Goal: Information Seeking & Learning: Check status

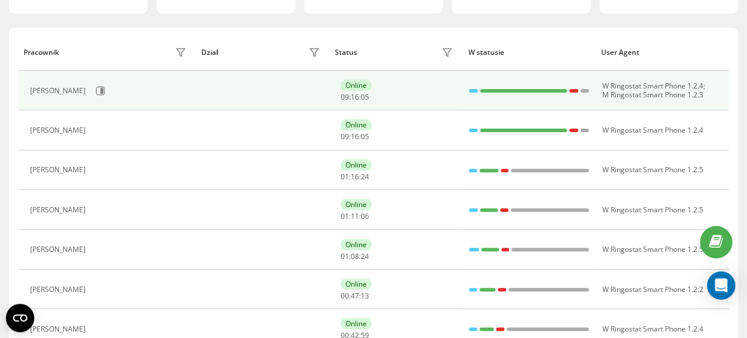
scroll to position [118, 0]
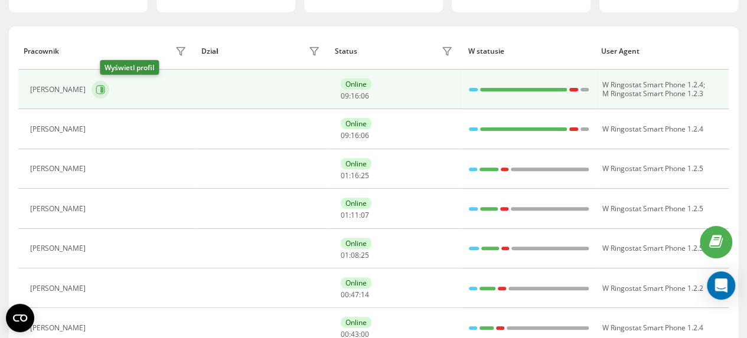
click at [103, 87] on icon at bounding box center [101, 90] width 3 height 6
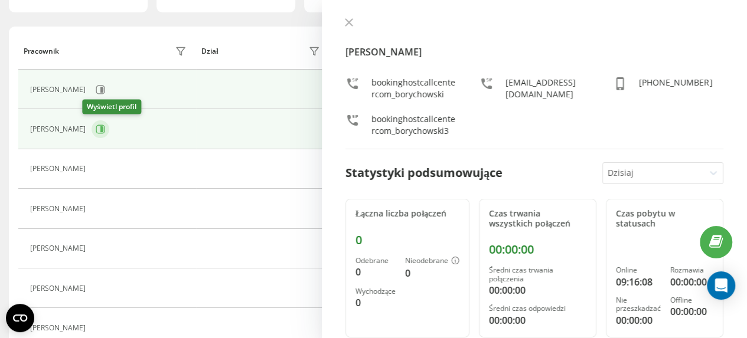
click at [100, 130] on icon at bounding box center [101, 129] width 3 height 6
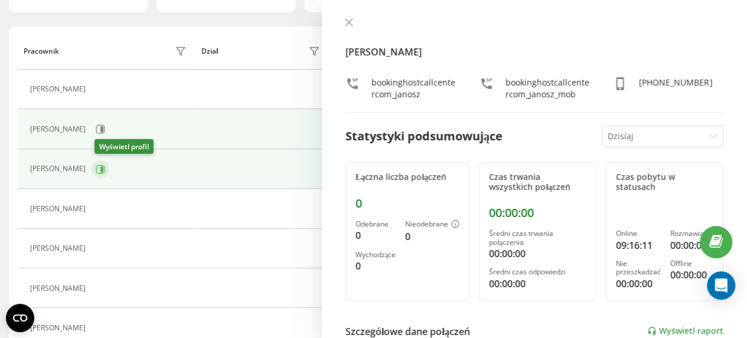
click at [103, 169] on icon at bounding box center [101, 169] width 3 height 6
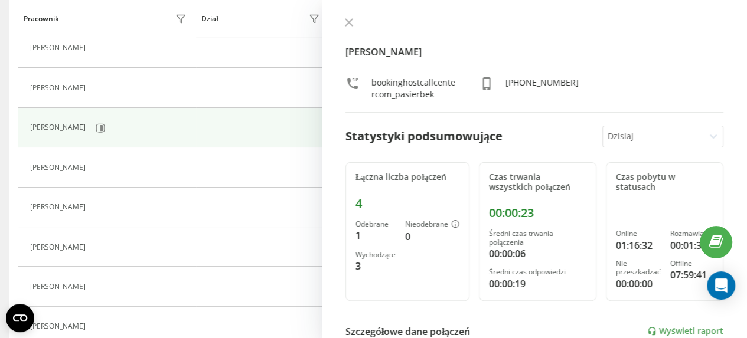
scroll to position [177, 0]
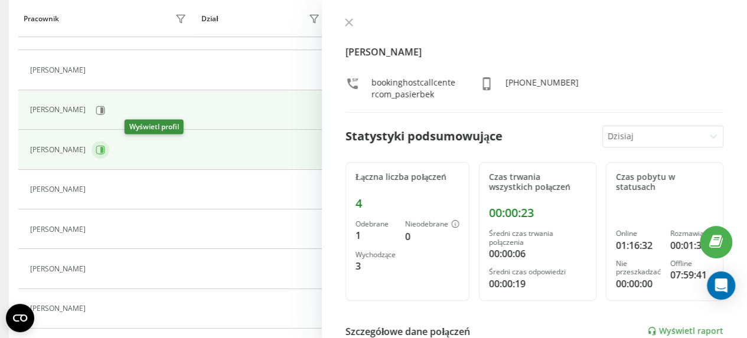
click at [105, 149] on icon at bounding box center [100, 149] width 9 height 9
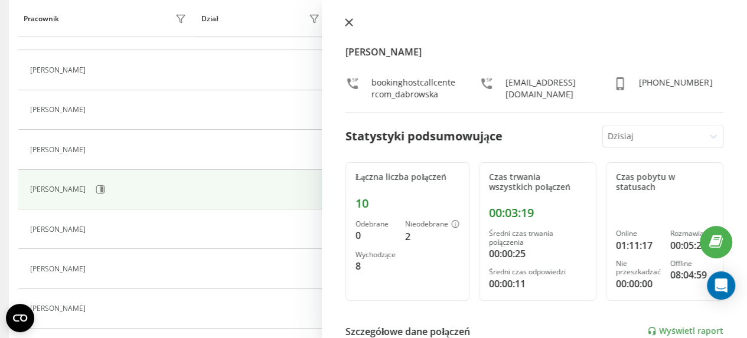
click at [351, 22] on icon at bounding box center [349, 22] width 8 height 8
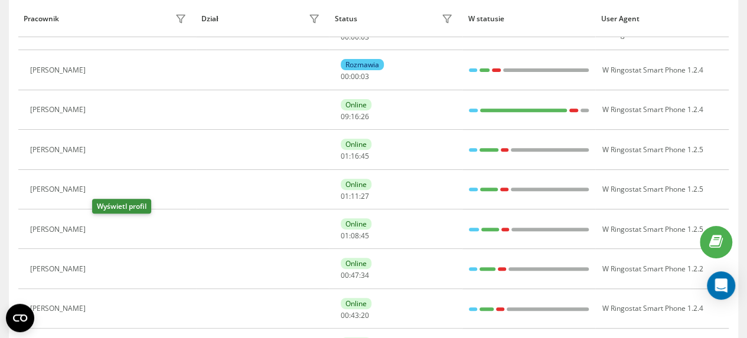
click at [102, 230] on icon at bounding box center [100, 230] width 3 height 6
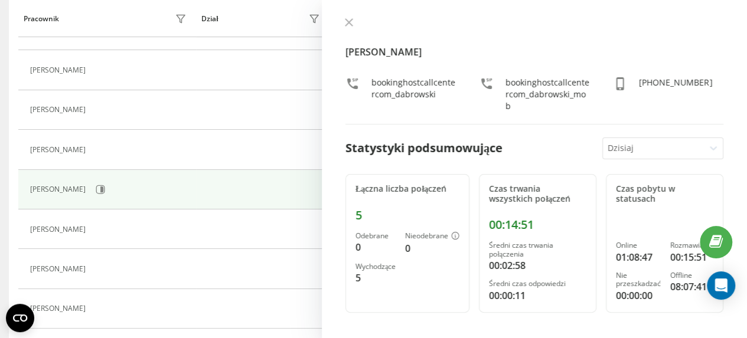
scroll to position [97, 0]
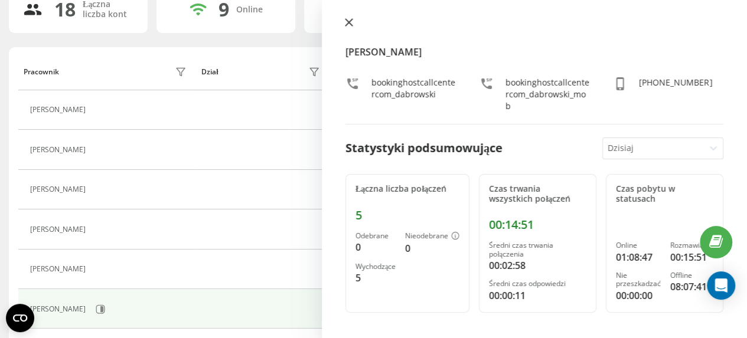
click at [349, 22] on icon at bounding box center [348, 22] width 7 height 7
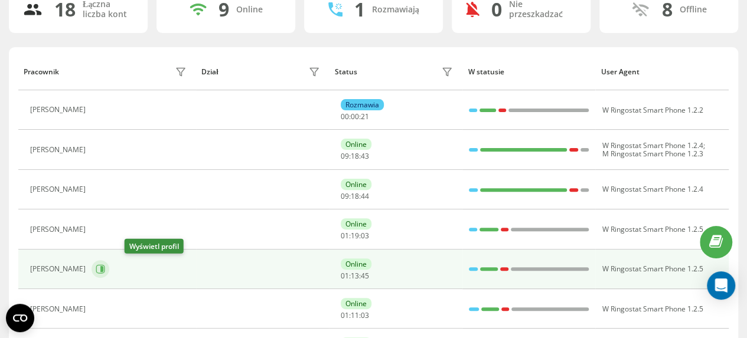
click at [103, 268] on icon at bounding box center [101, 269] width 3 height 6
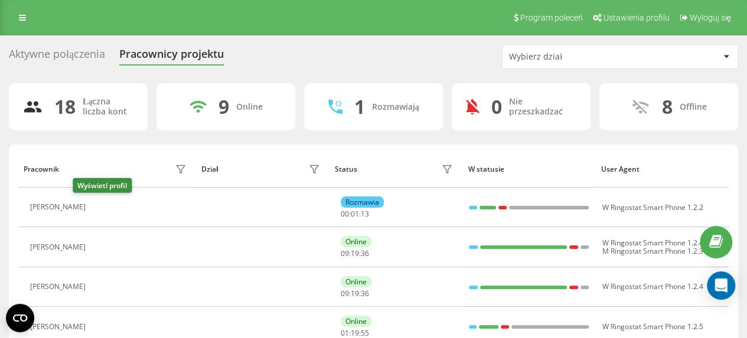
drag, startPoint x: 85, startPoint y: 207, endPoint x: 129, endPoint y: 207, distance: 44.3
click at [94, 207] on icon at bounding box center [98, 207] width 9 height 9
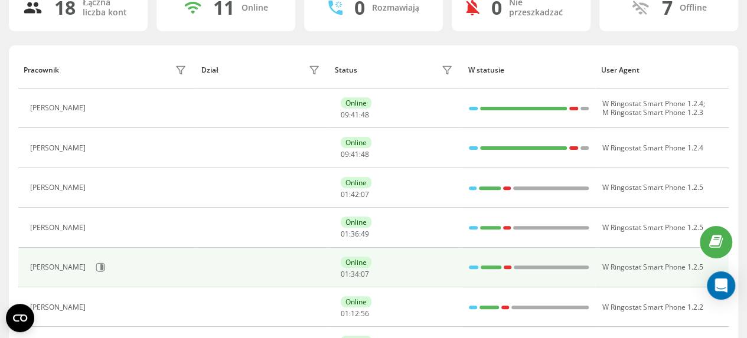
scroll to position [118, 0]
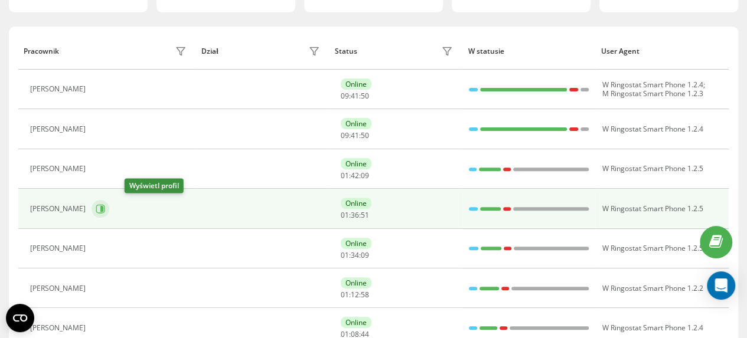
click at [103, 208] on icon at bounding box center [101, 209] width 3 height 6
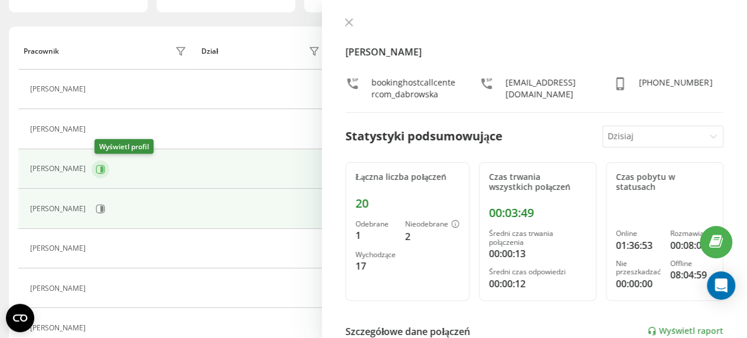
click at [103, 169] on icon at bounding box center [101, 169] width 3 height 6
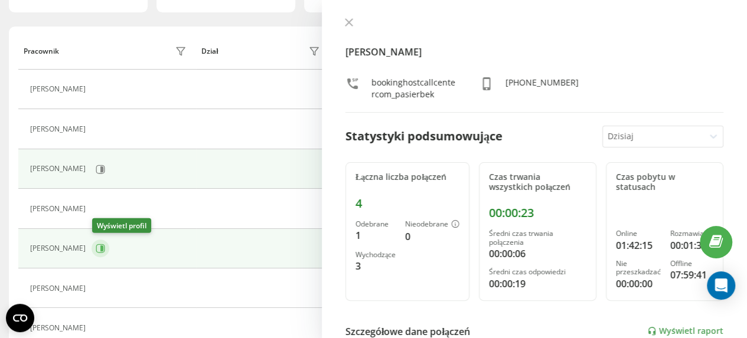
click at [103, 247] on icon at bounding box center [101, 249] width 3 height 6
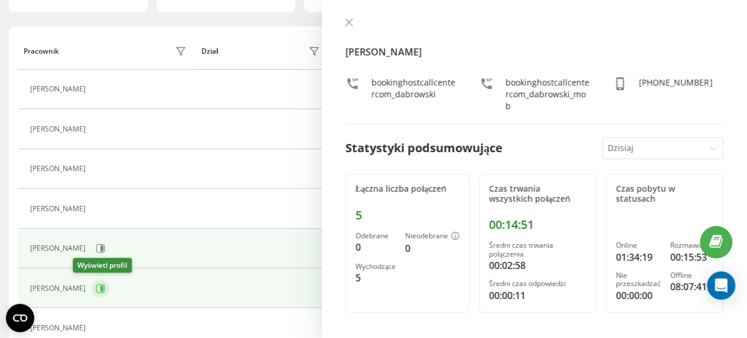
click at [100, 287] on icon at bounding box center [101, 289] width 3 height 6
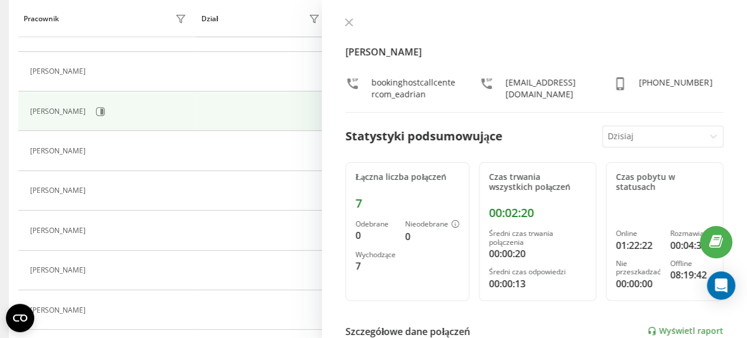
scroll to position [118, 0]
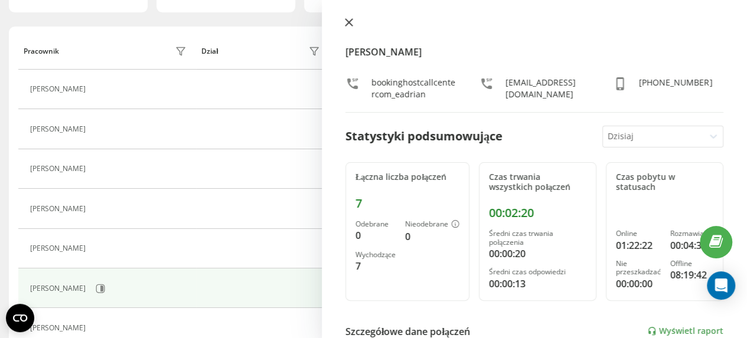
click at [348, 23] on icon at bounding box center [348, 22] width 7 height 7
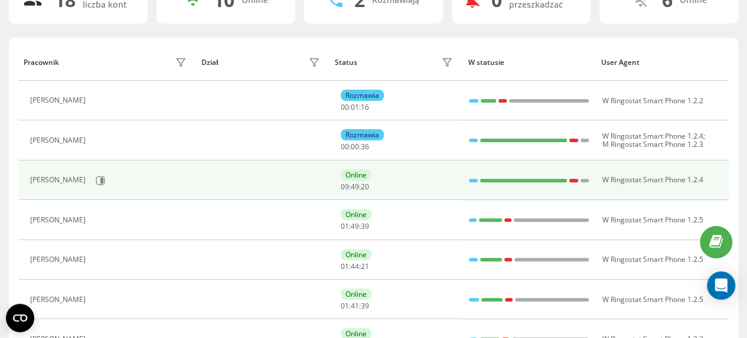
scroll to position [118, 0]
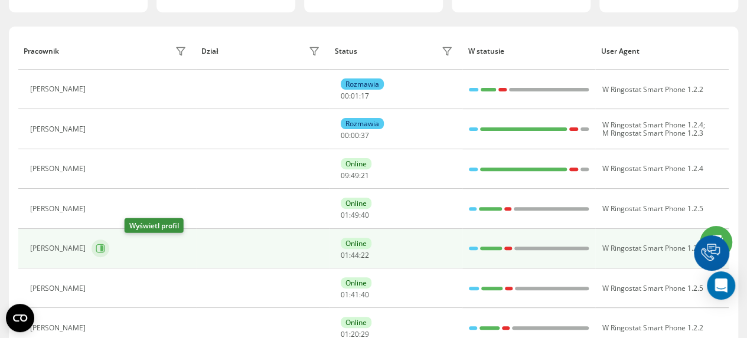
click at [103, 247] on icon at bounding box center [101, 249] width 3 height 6
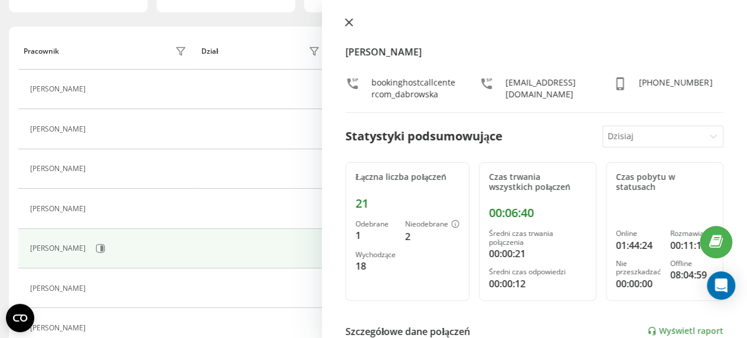
click at [348, 24] on icon at bounding box center [349, 22] width 8 height 8
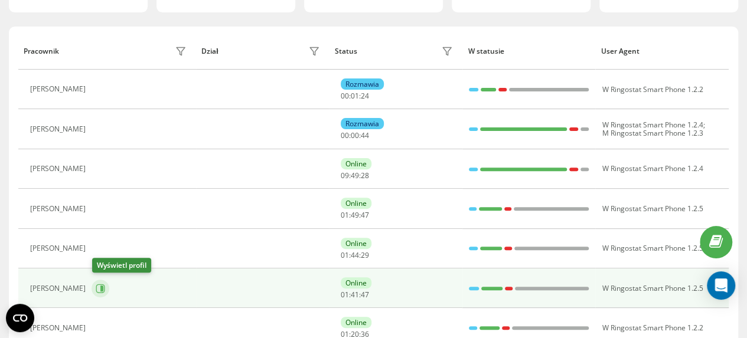
click at [103, 286] on icon at bounding box center [101, 289] width 3 height 6
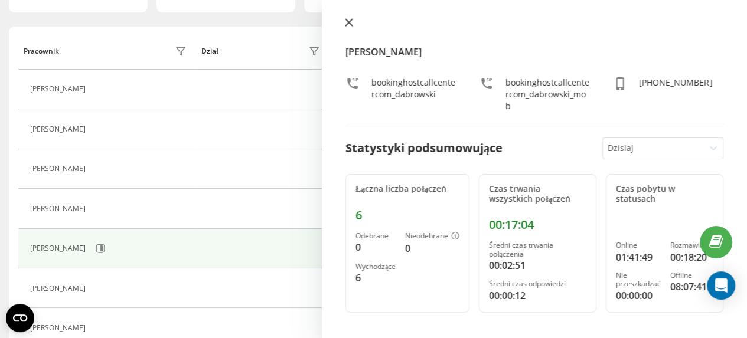
scroll to position [414, 0]
